Goal: Download file/media

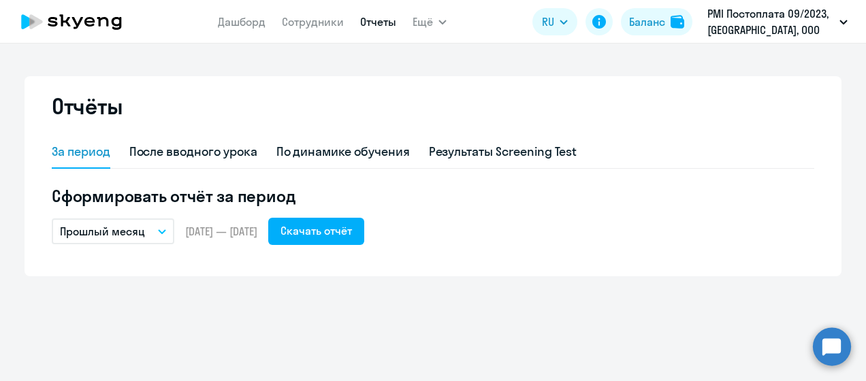
click at [152, 223] on button "Прошлый месяц" at bounding box center [113, 232] width 123 height 26
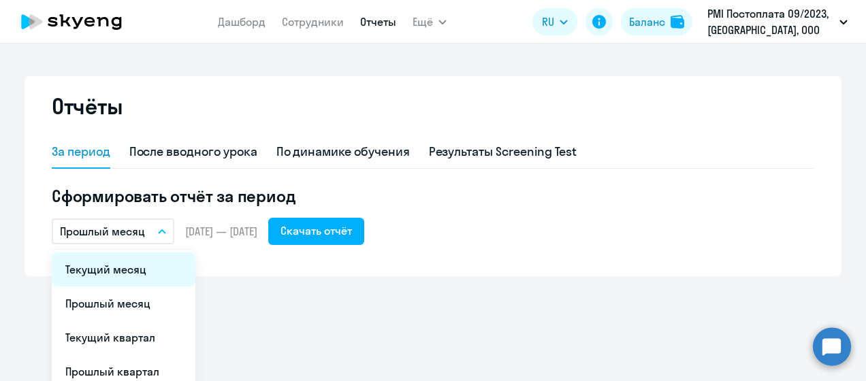
click at [119, 272] on li "Текущий месяц" at bounding box center [124, 270] width 144 height 34
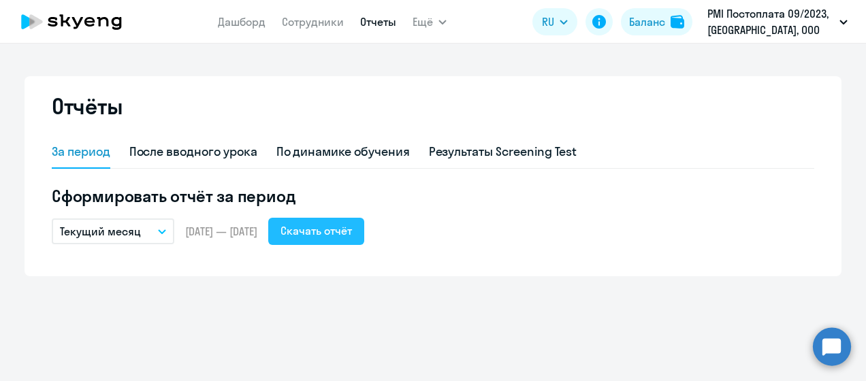
click at [316, 230] on button "Скачать отчёт" at bounding box center [316, 231] width 96 height 27
click at [341, 236] on div "Скачать отчёт" at bounding box center [315, 231] width 71 height 16
click at [163, 229] on icon "button" at bounding box center [162, 231] width 8 height 5
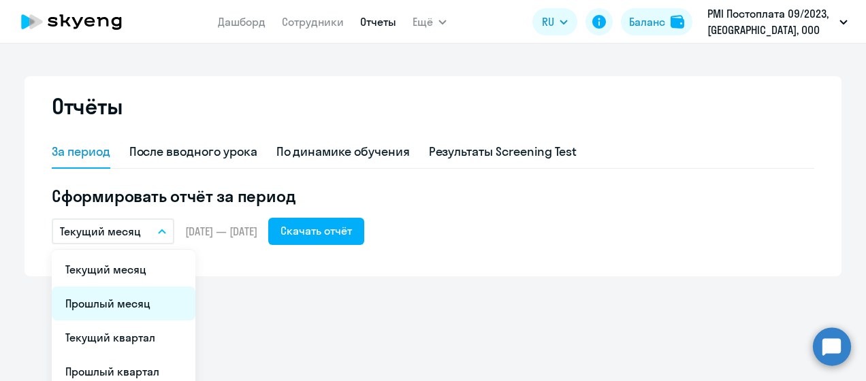
click at [100, 294] on li "Прошлый месяц" at bounding box center [124, 304] width 144 height 34
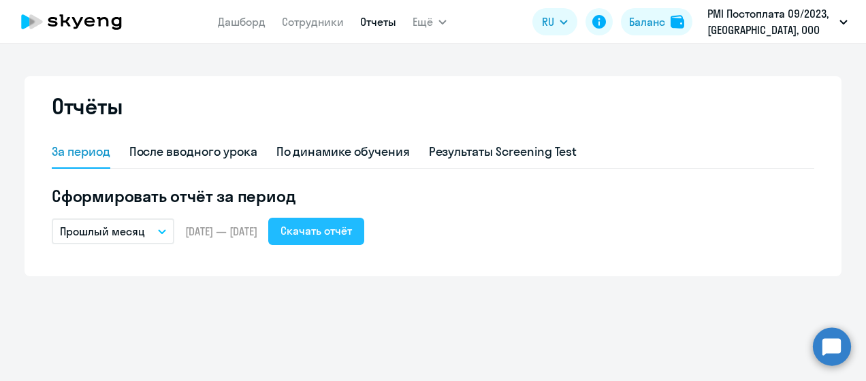
click at [341, 230] on div "Скачать отчёт" at bounding box center [315, 231] width 71 height 16
